Goal: Task Accomplishment & Management: Manage account settings

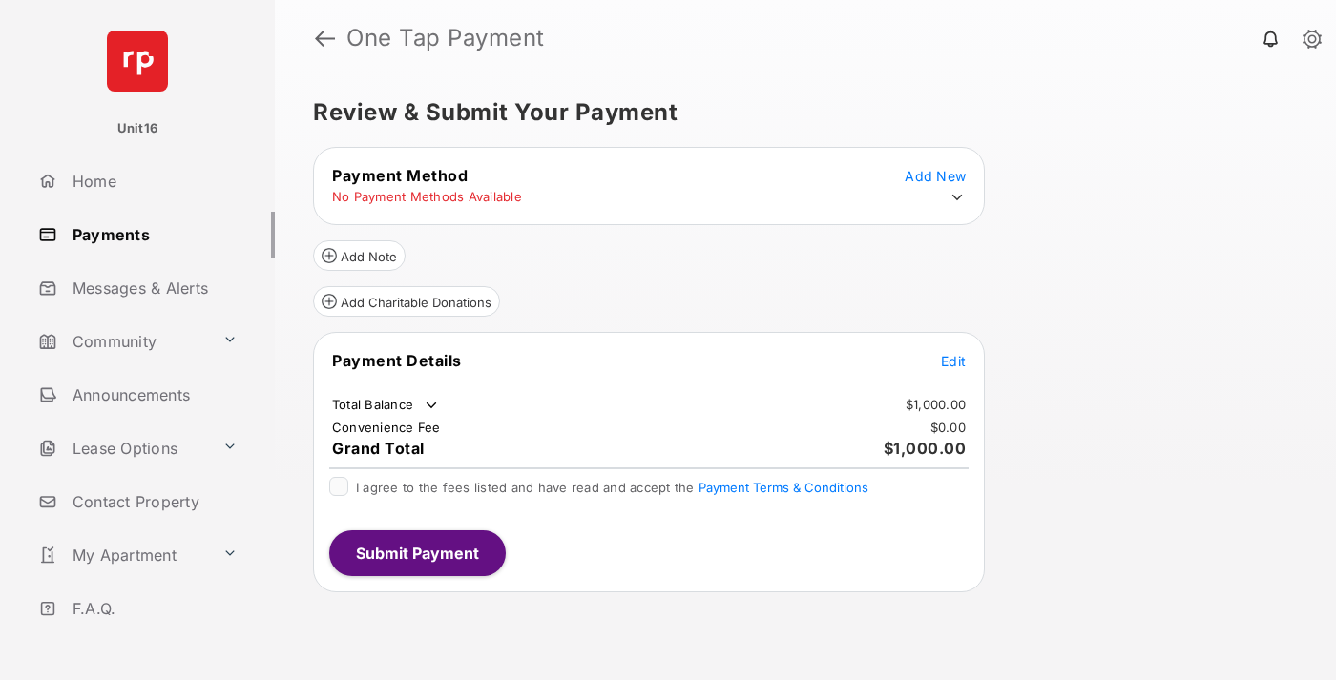
click at [953, 361] on span "Edit" at bounding box center [953, 361] width 25 height 16
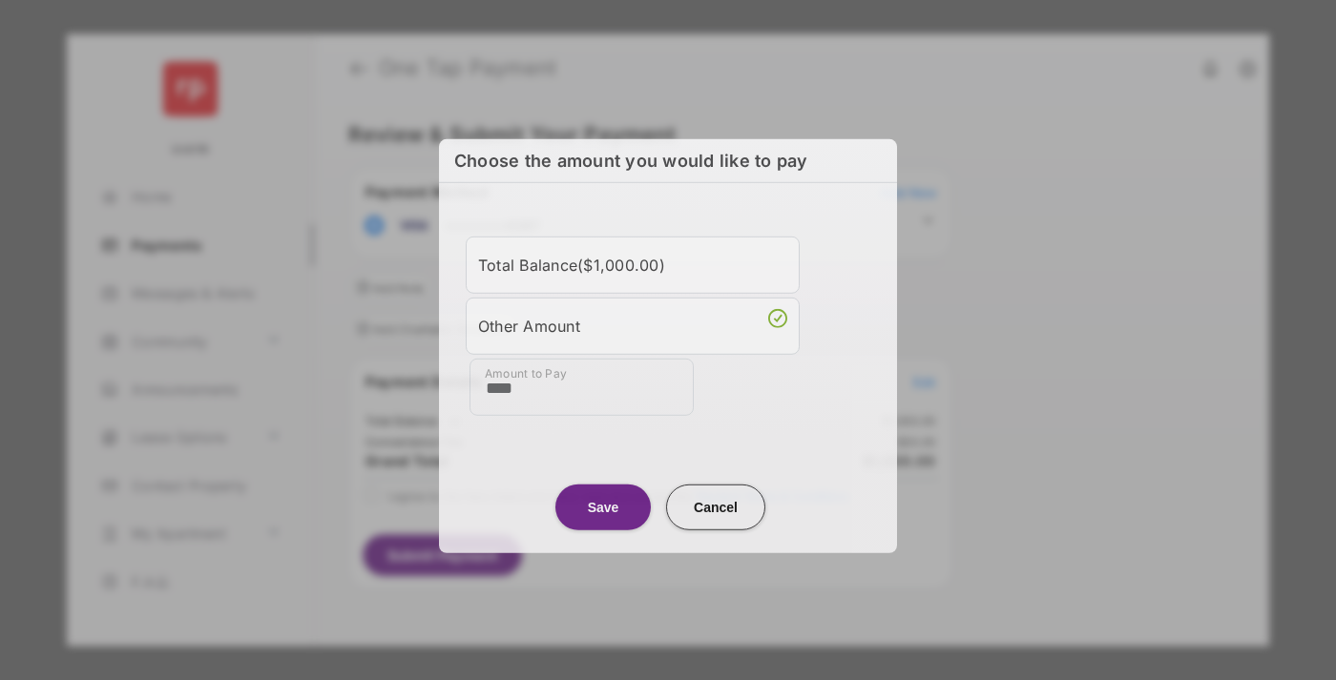
type input "****"
click at [603, 505] on button "Save" at bounding box center [602, 507] width 95 height 46
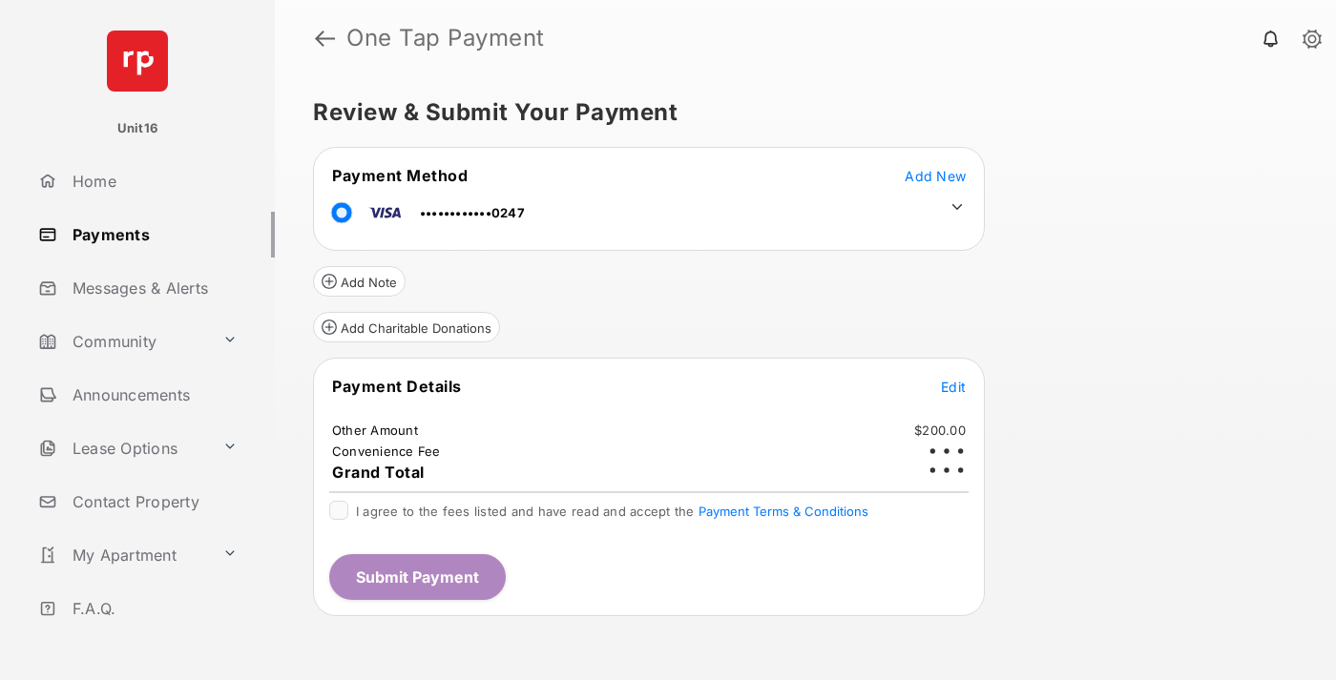
click at [957, 207] on icon at bounding box center [957, 206] width 17 height 17
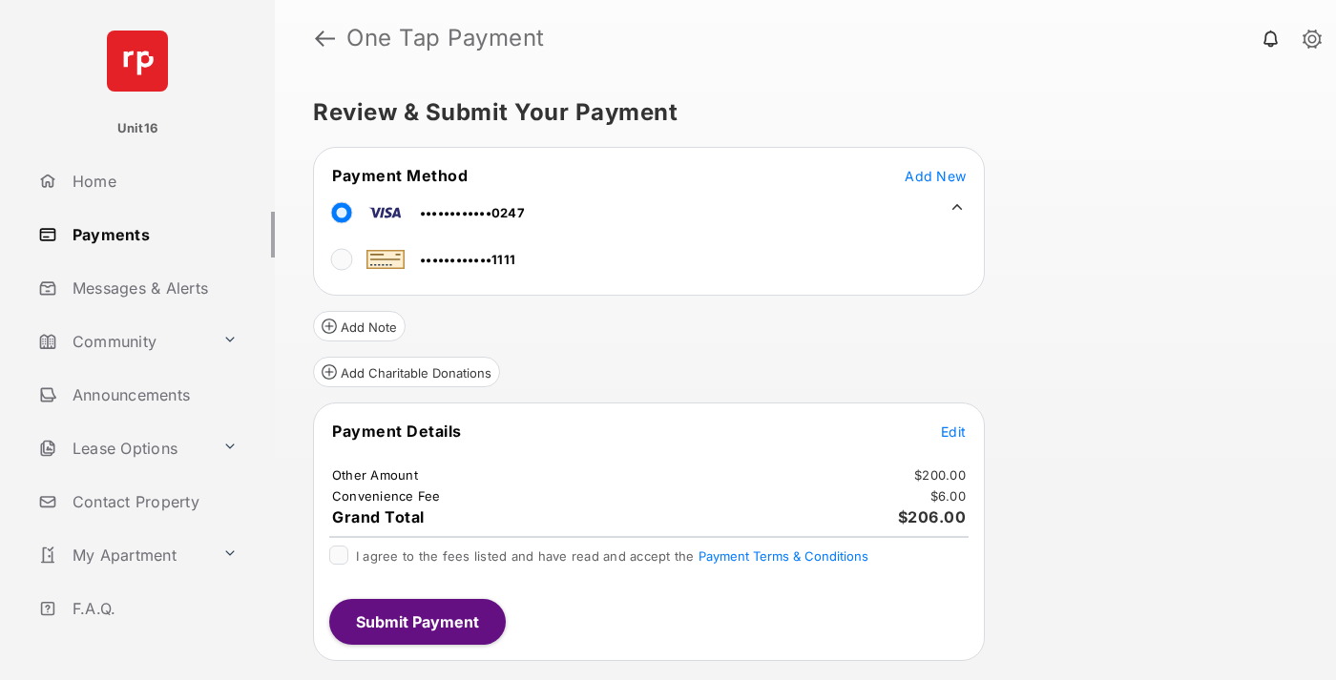
click at [953, 431] on span "Edit" at bounding box center [953, 432] width 25 height 16
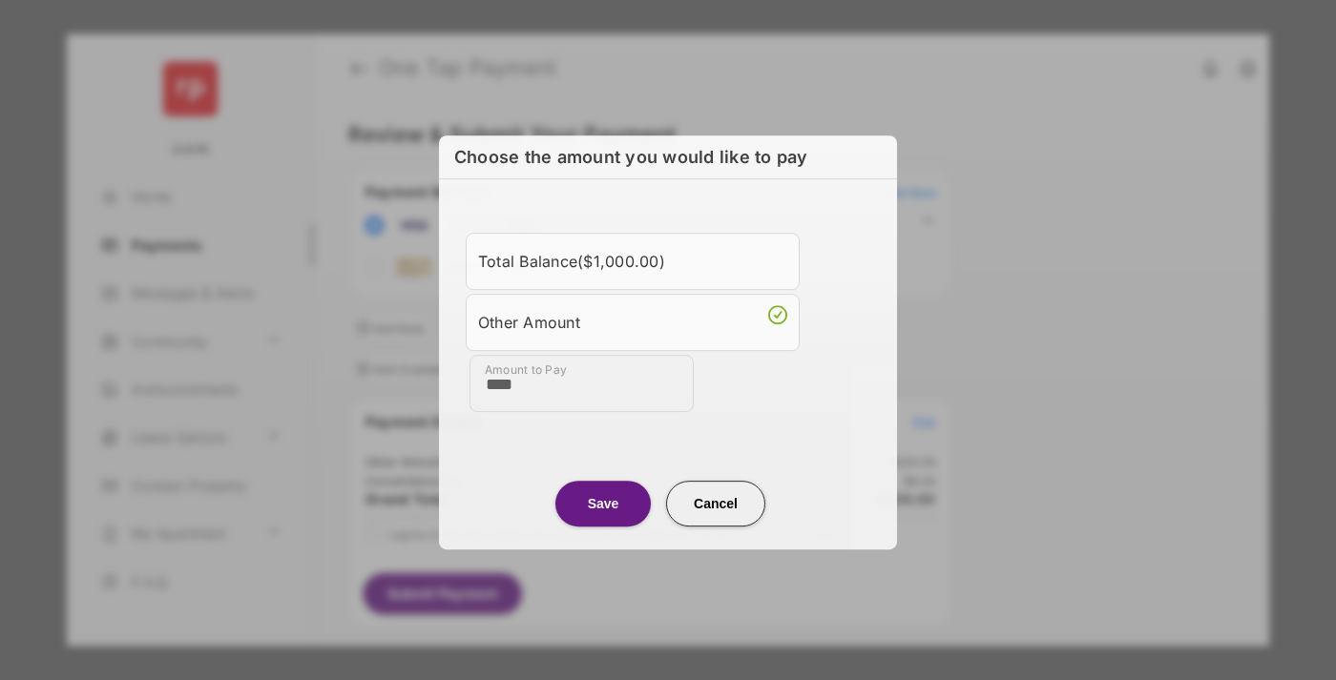
click at [603, 501] on button "Save" at bounding box center [602, 504] width 95 height 46
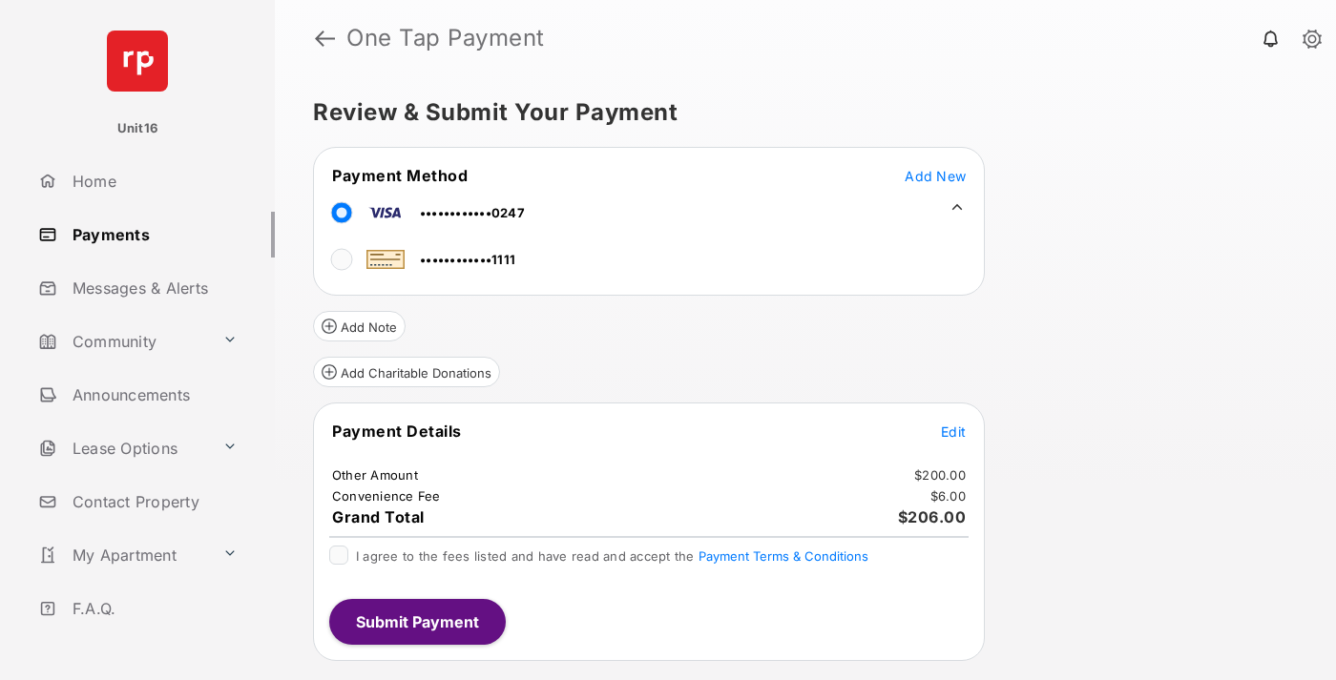
click at [416, 621] on button "Submit Payment" at bounding box center [417, 622] width 177 height 46
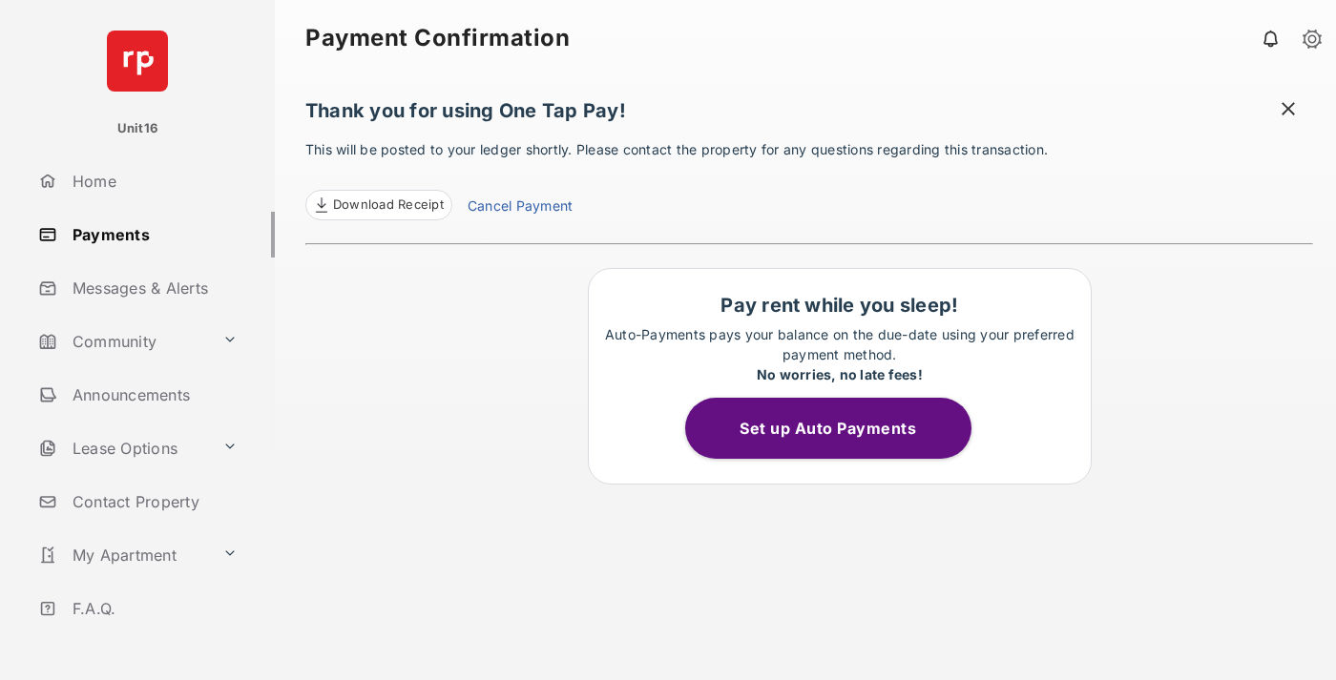
click at [519, 208] on link "Cancel Payment" at bounding box center [520, 208] width 105 height 25
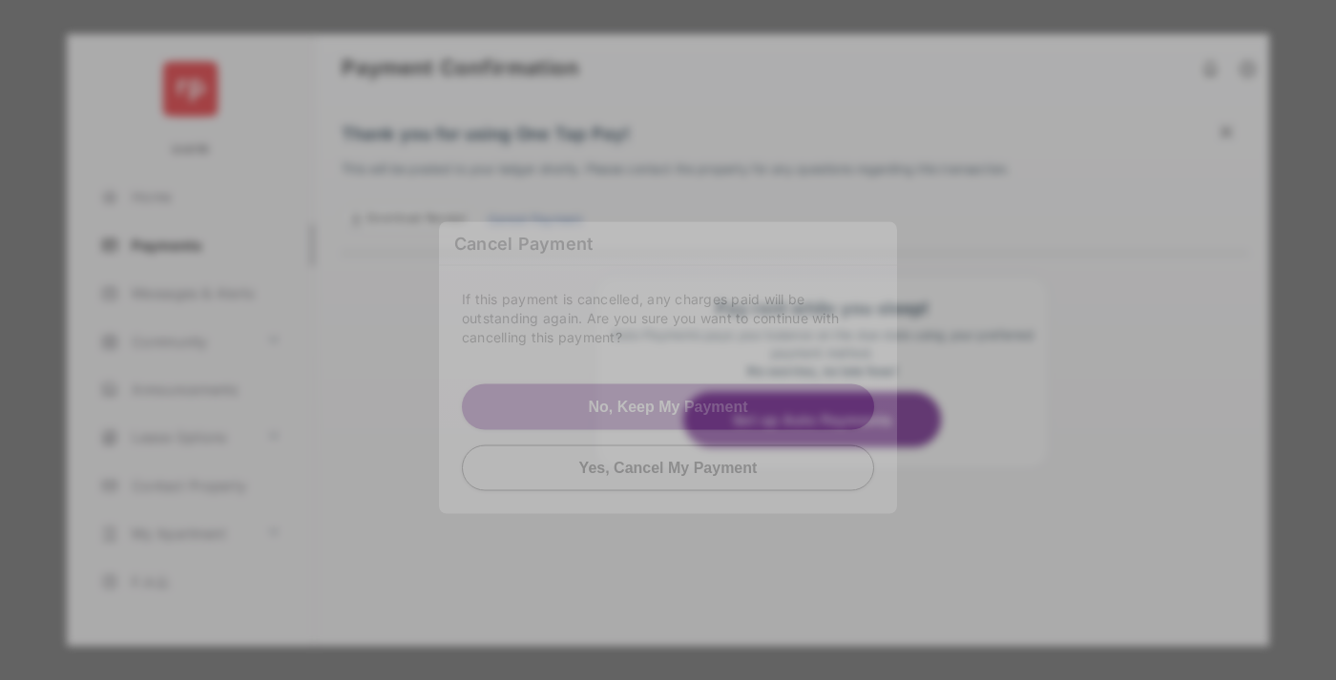
click at [668, 468] on button "Yes, Cancel My Payment" at bounding box center [668, 468] width 412 height 46
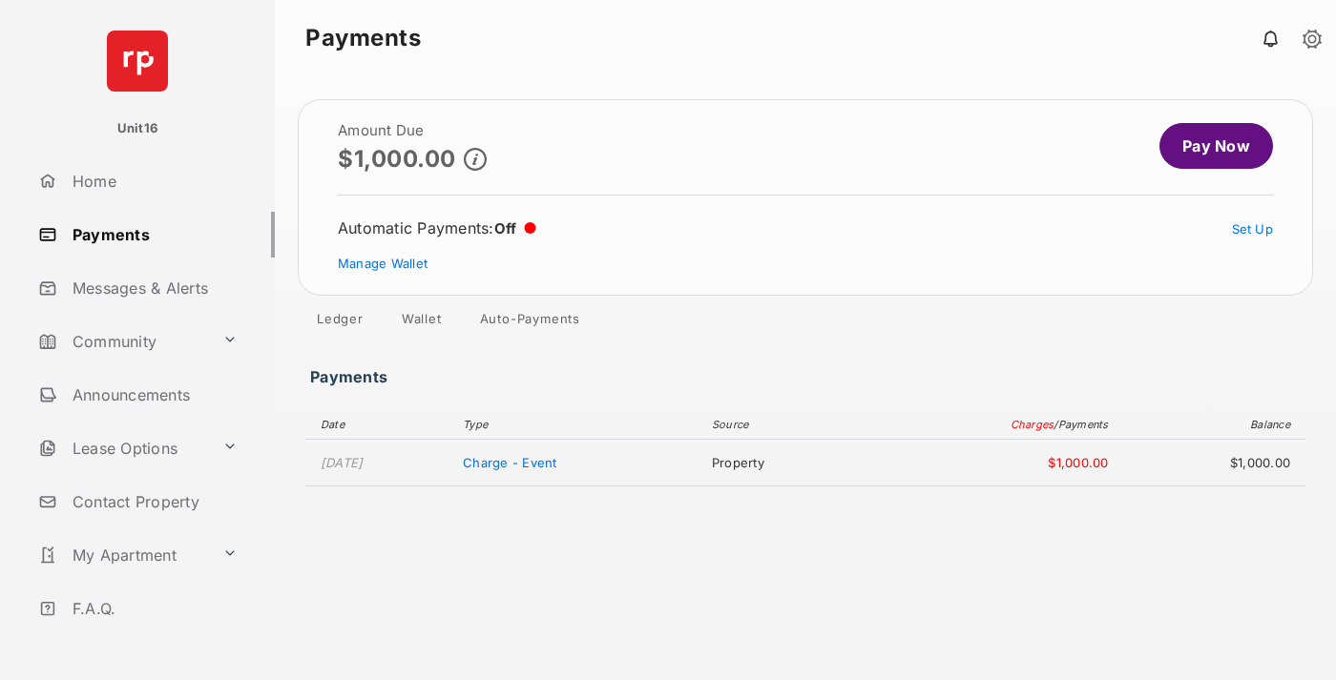
click at [383, 263] on link "Manage Wallet" at bounding box center [383, 263] width 90 height 15
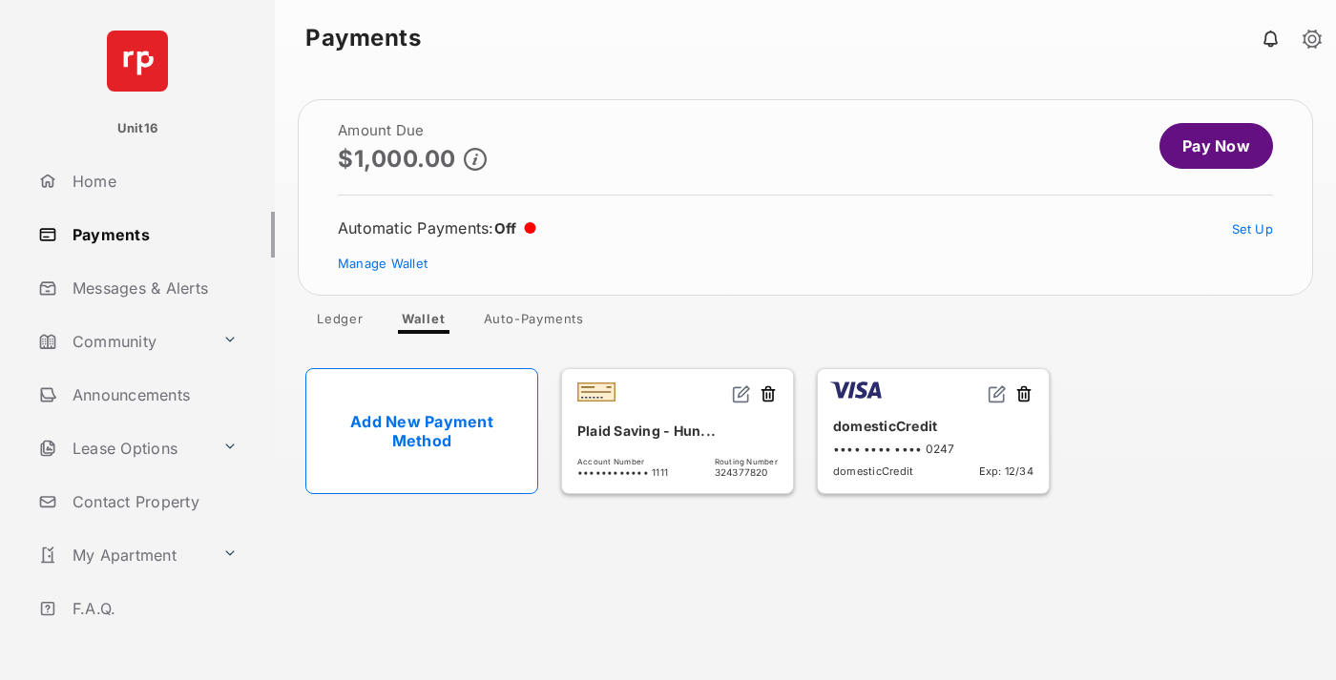
click at [1024, 395] on button at bounding box center [1023, 396] width 19 height 22
